Goal: Task Accomplishment & Management: Manage account settings

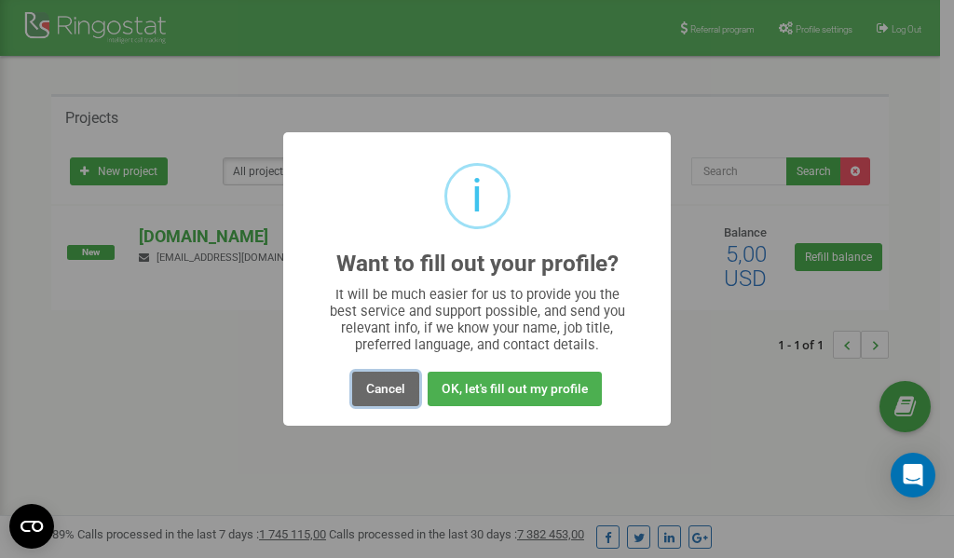
click at [388, 386] on button "Cancel" at bounding box center [385, 389] width 67 height 34
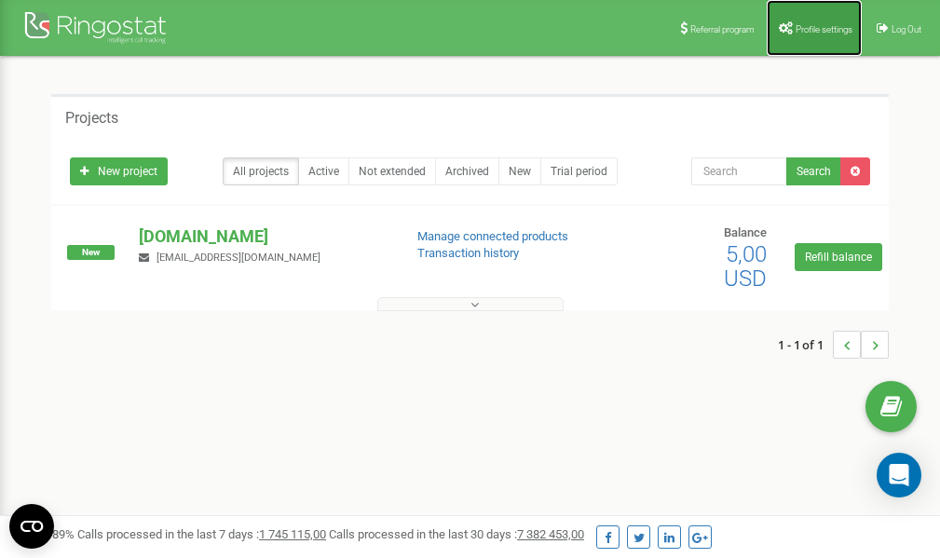
click at [822, 26] on span "Profile settings" at bounding box center [824, 29] width 57 height 10
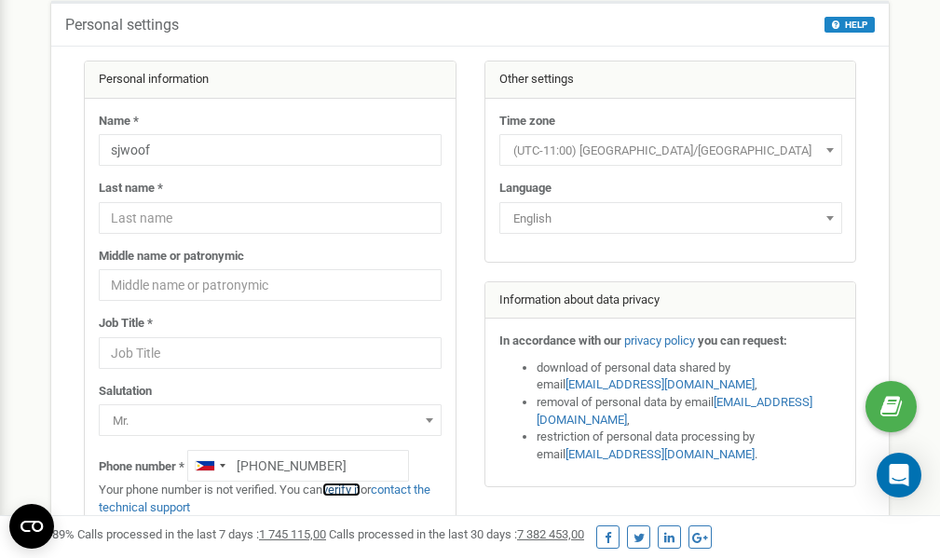
click at [354, 489] on link "verify it" at bounding box center [341, 490] width 38 height 14
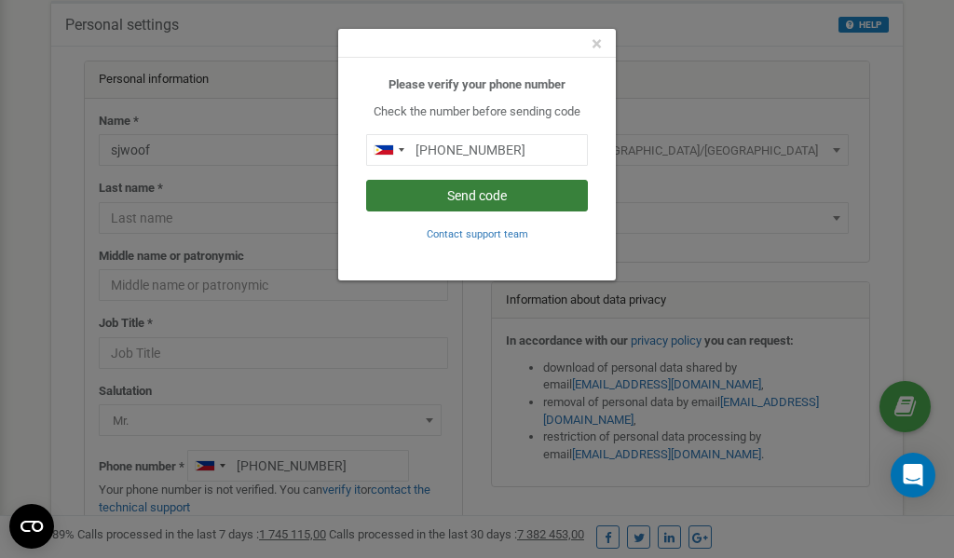
click at [467, 195] on button "Send code" at bounding box center [477, 196] width 222 height 32
